Goal: Information Seeking & Learning: Learn about a topic

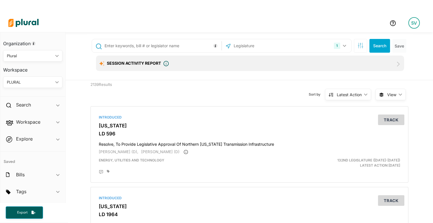
click at [343, 44] on button "1" at bounding box center [340, 45] width 18 height 11
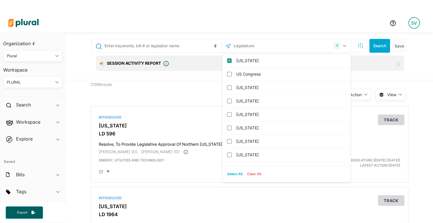
click at [360, 47] on icon "button" at bounding box center [360, 46] width 6 height 6
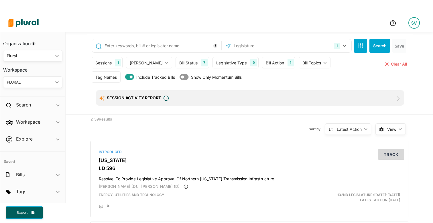
click at [111, 66] on div "Sessions" at bounding box center [103, 63] width 16 height 6
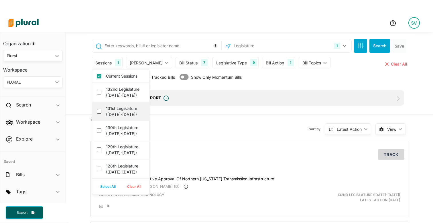
click at [113, 114] on label "131st Legislature ([DATE]-[DATE])" at bounding box center [124, 111] width 37 height 12
click at [101, 114] on \(2023-2024\) "131st Legislature ([DATE]-[DATE])" at bounding box center [99, 111] width 5 height 5
checkbox \(2023-2024\) "true"
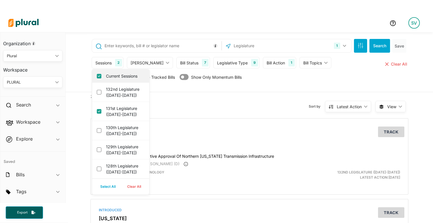
click at [116, 76] on label "Current Sessions" at bounding box center [124, 76] width 37 height 6
click at [101, 76] on input "Current Sessions" at bounding box center [99, 76] width 5 height 5
checkbox input "false"
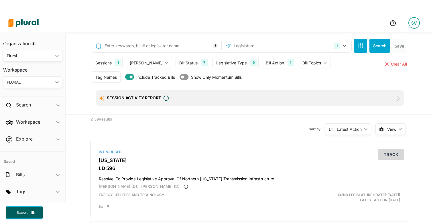
click at [122, 50] on input "text" at bounding box center [162, 45] width 116 height 11
type input "guns"
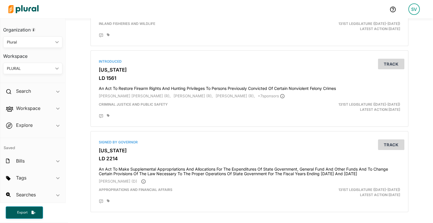
scroll to position [962, 0]
click at [188, 84] on h4 "An Act To Restore Firearm Rights And Hunting Privileges To Persons Previously C…" at bounding box center [249, 88] width 301 height 8
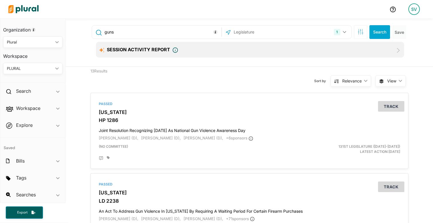
click at [249, 32] on input "text" at bounding box center [263, 32] width 61 height 11
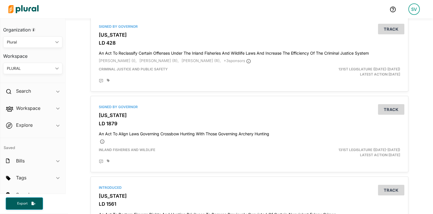
scroll to position [4, 0]
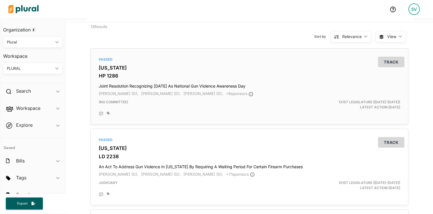
scroll to position [64, 0]
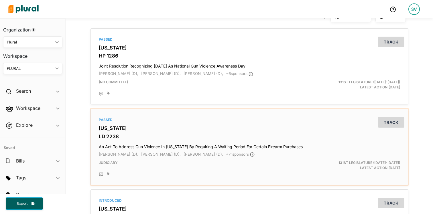
click at [103, 134] on h3 "LD 2238" at bounding box center [249, 137] width 301 height 6
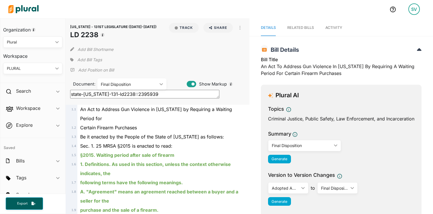
click at [161, 134] on span "Be it enacted by the People of the State of [US_STATE] as follows:" at bounding box center [152, 137] width 144 height 6
click at [109, 96] on textarea "state-[US_STATE]-131-ld2238::2395939" at bounding box center [144, 94] width 149 height 9
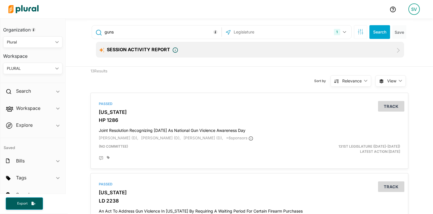
click at [132, 28] on input "guns" at bounding box center [162, 32] width 116 height 11
type input "gun"
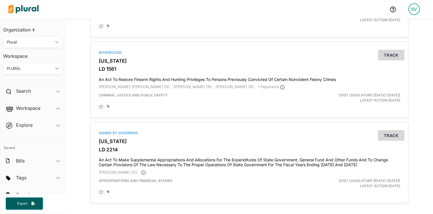
scroll to position [937, 0]
click at [302, 0] on html "SV Organization Plural ic_keyboard_arrow_down Personal Plural Workspace PLURAL …" at bounding box center [216, 107] width 433 height 214
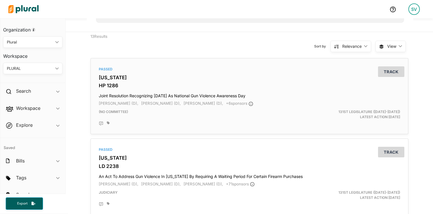
scroll to position [35, 0]
